Goal: Navigation & Orientation: Find specific page/section

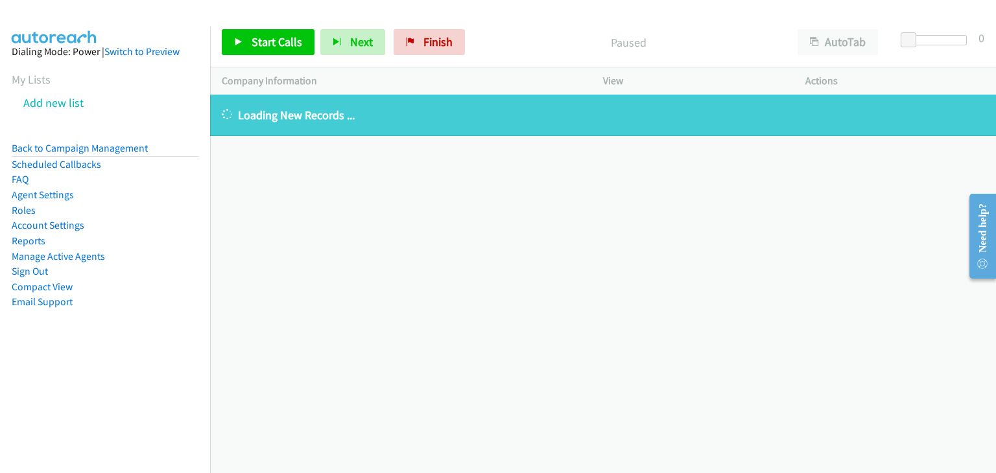
click at [10, 152] on aside "Dialing Mode: Power | Switch to Preview My Lists Add new list Back to Campaign …" at bounding box center [105, 198] width 210 height 342
click at [16, 148] on link "Back to Campaign Management" at bounding box center [80, 148] width 136 height 12
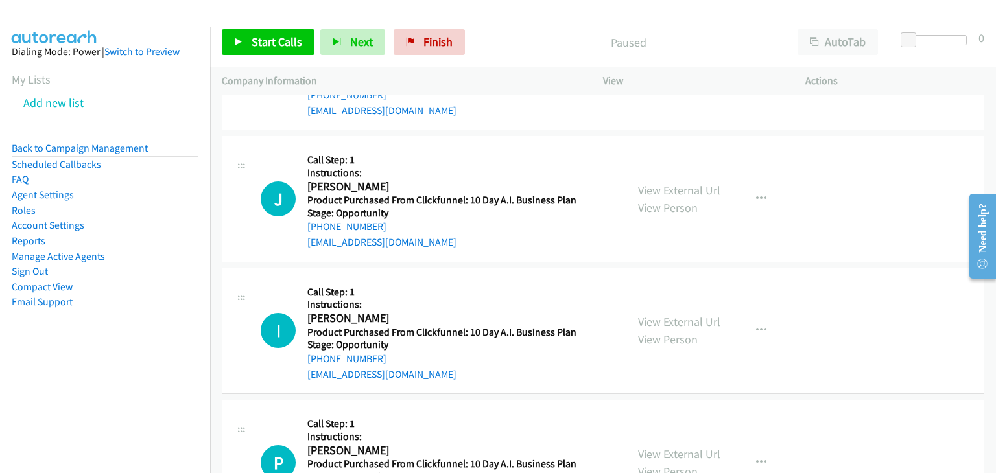
scroll to position [12819, 0]
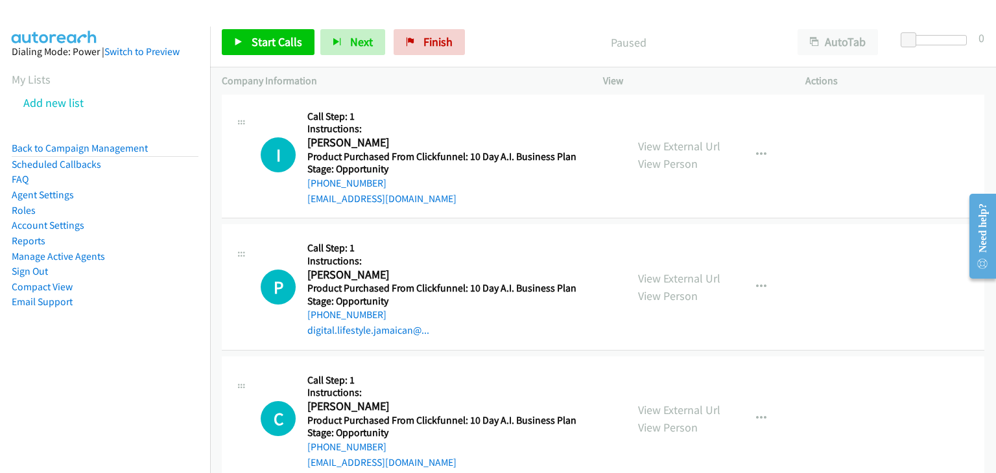
drag, startPoint x: 52, startPoint y: 148, endPoint x: 110, endPoint y: 91, distance: 81.6
click at [52, 148] on link "Back to Campaign Management" at bounding box center [80, 148] width 136 height 12
